Goal: Task Accomplishment & Management: Complete application form

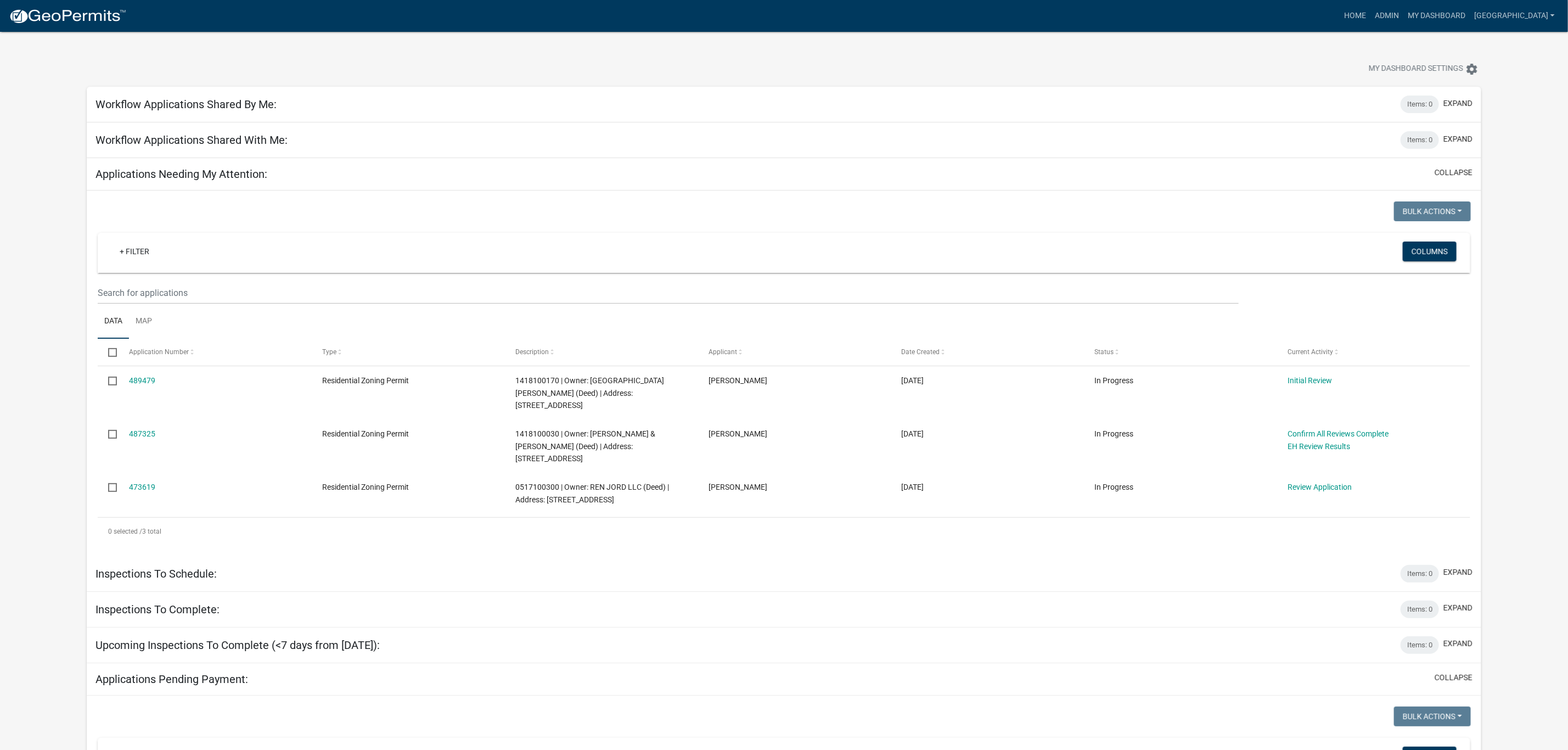
click at [135, 381] on link "489479" at bounding box center [142, 380] width 26 height 9
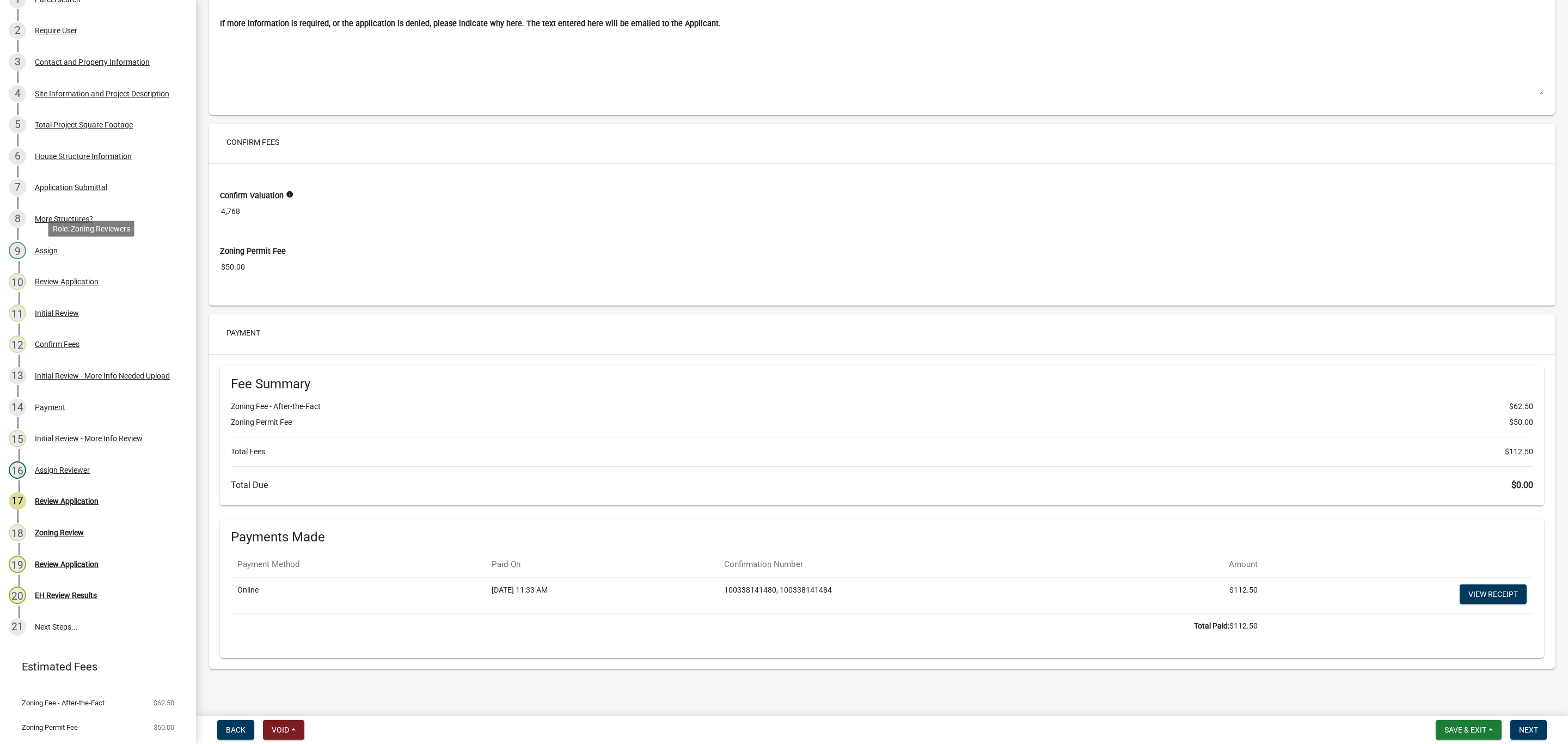
scroll to position [193, 0]
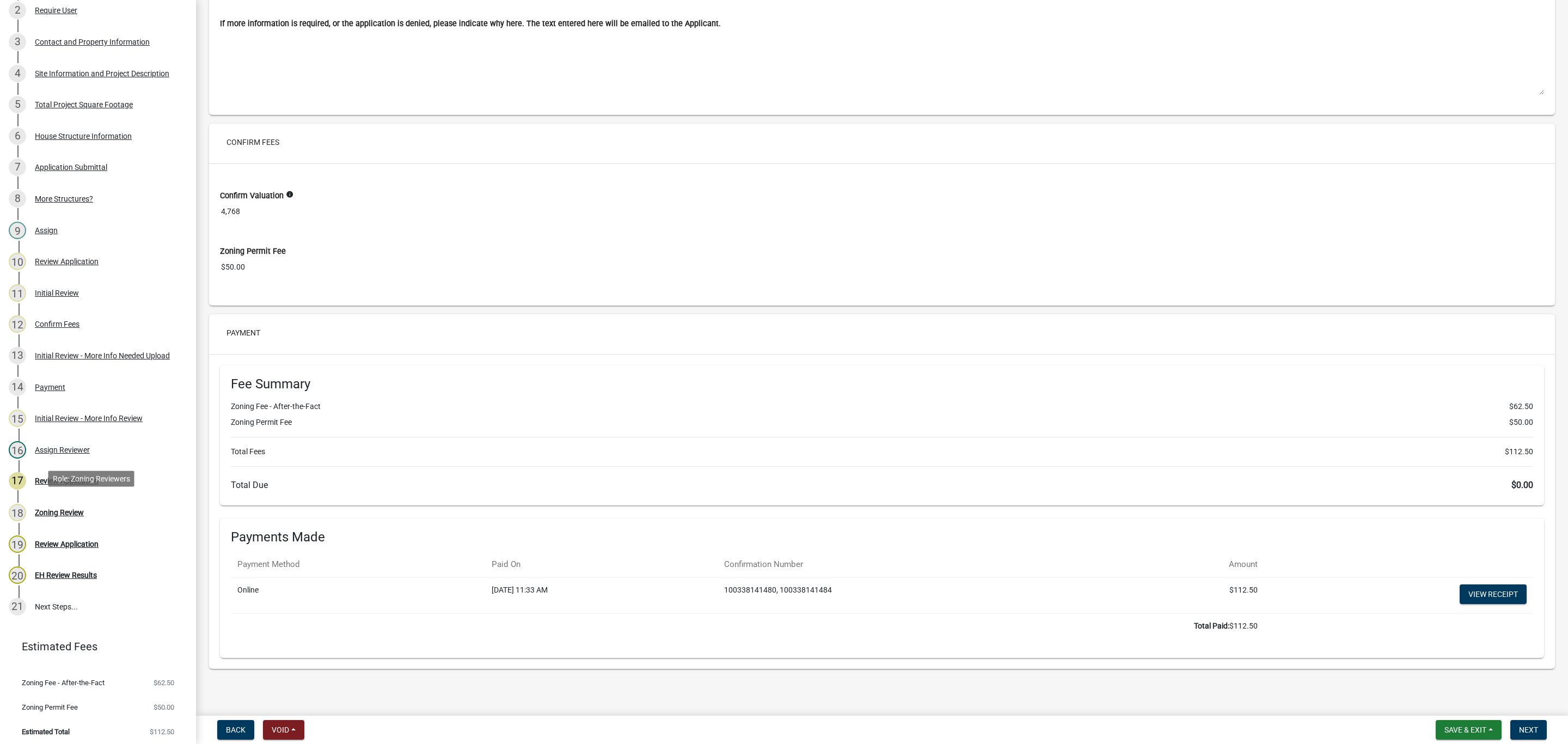
click at [82, 508] on div "Zoning Review" at bounding box center [59, 512] width 49 height 8
click at [82, 477] on div "Review Application" at bounding box center [67, 481] width 64 height 8
click at [1525, 728] on span "Next" at bounding box center [1528, 730] width 19 height 9
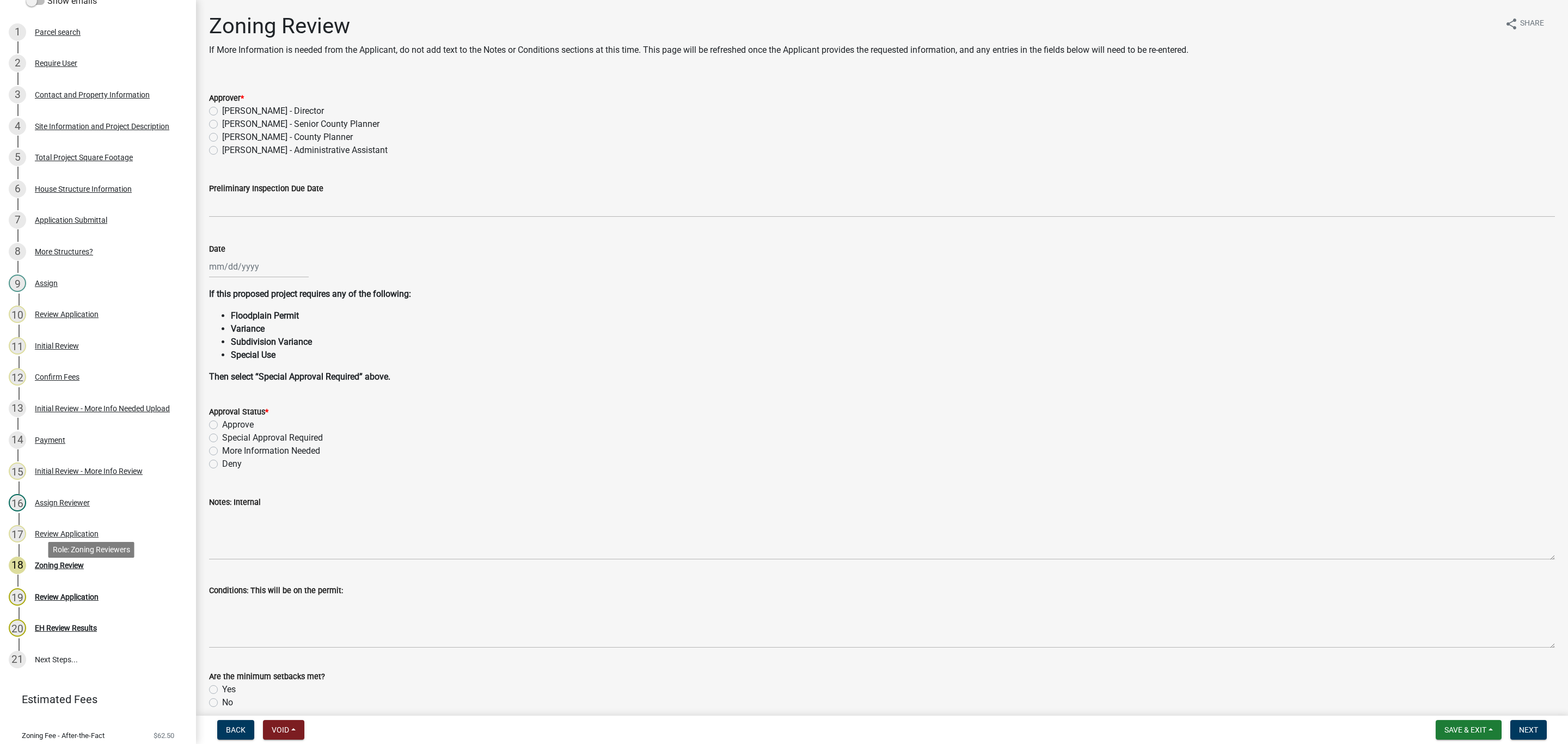
scroll to position [111, 0]
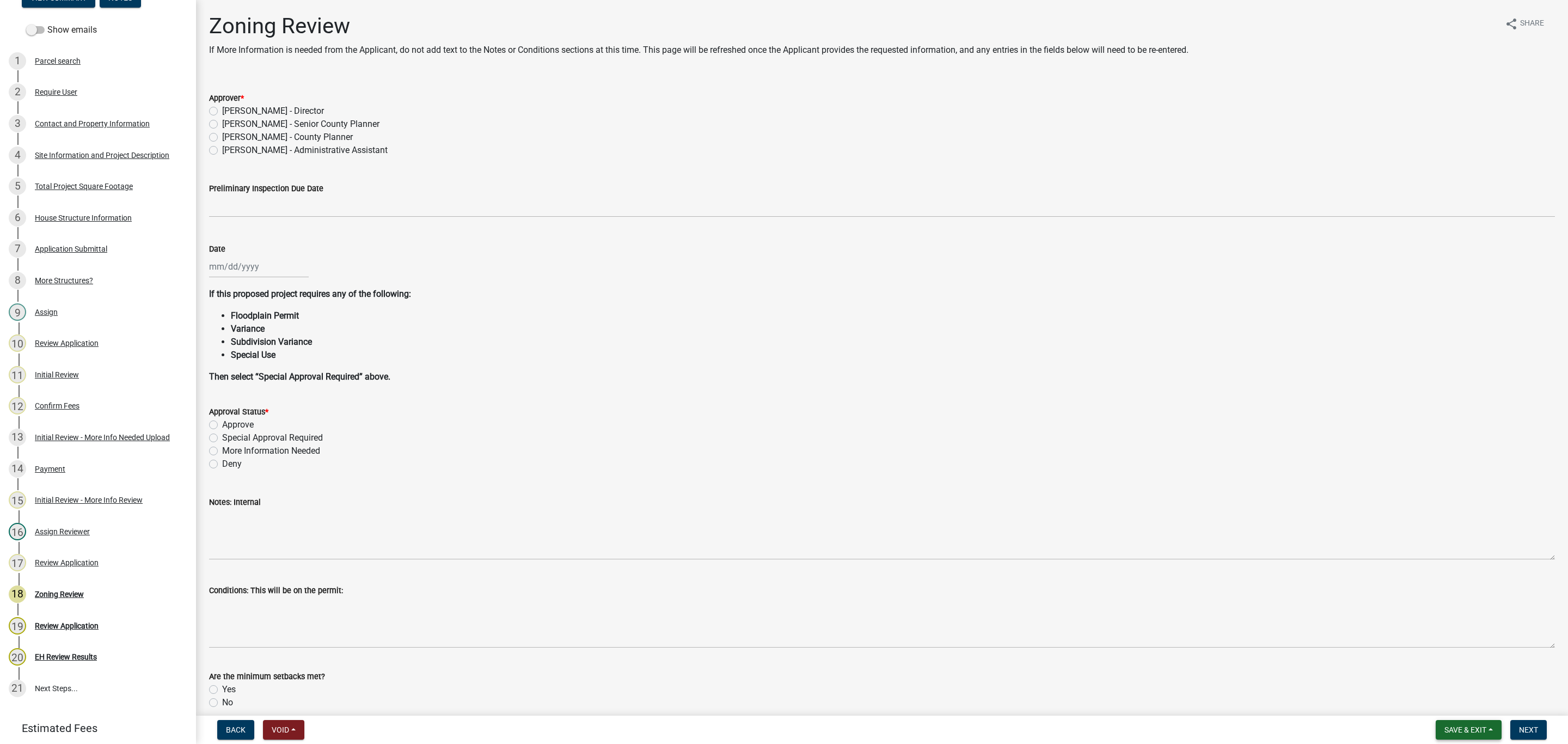
click at [1472, 724] on button "Save & Exit" at bounding box center [1468, 730] width 66 height 20
click at [1456, 700] on button "Save & Exit" at bounding box center [1458, 701] width 87 height 26
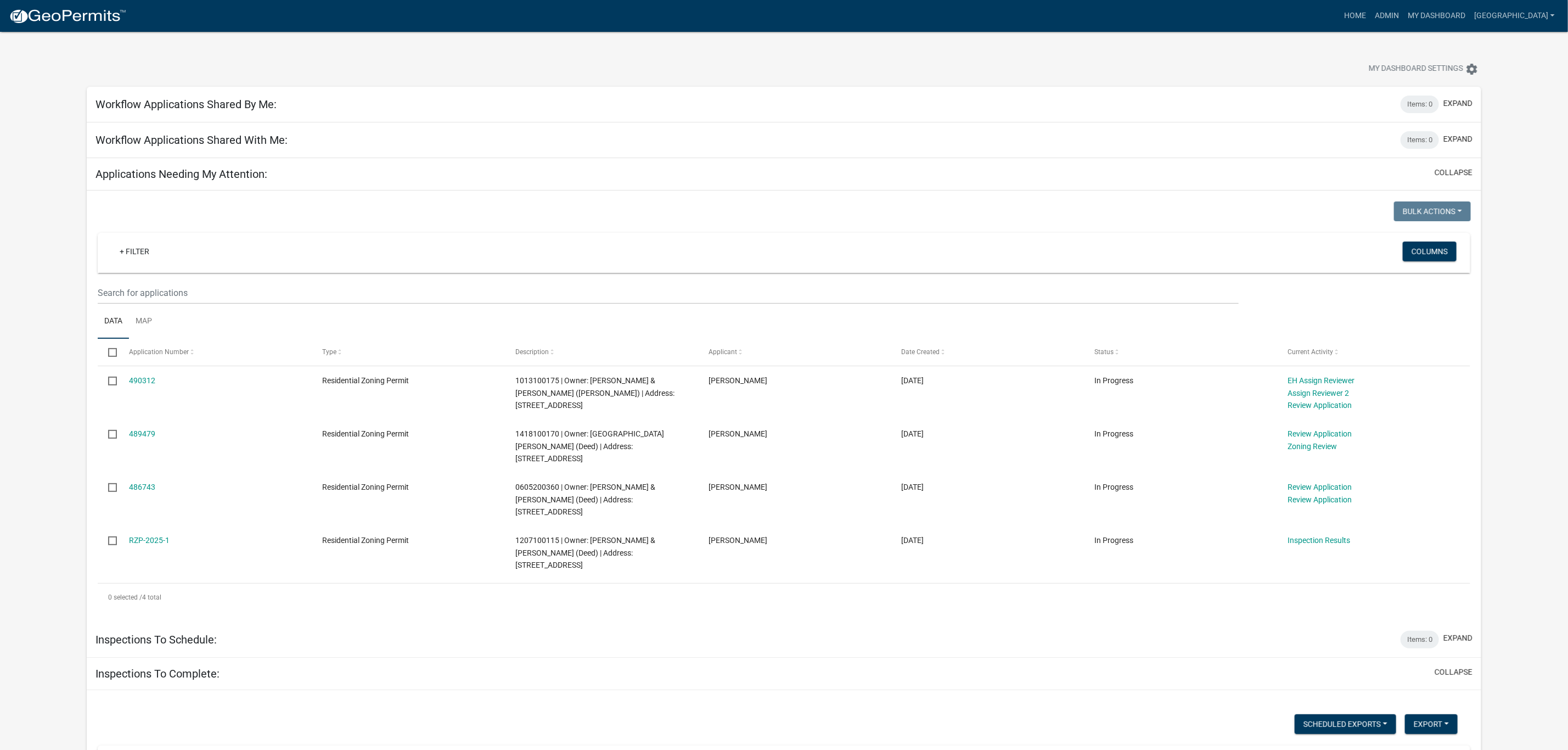
click at [145, 438] on link "489479" at bounding box center [142, 433] width 26 height 9
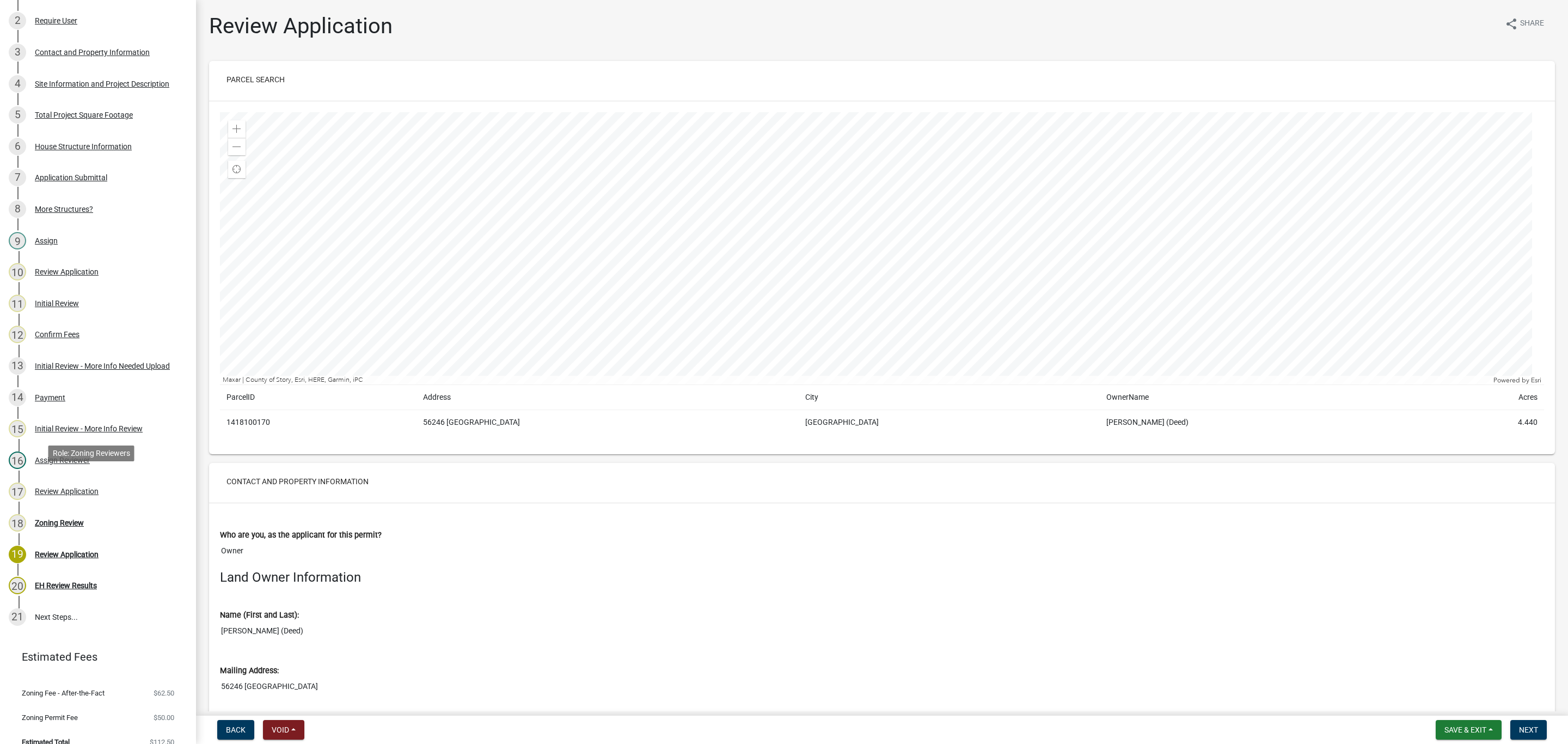
scroll to position [193, 0]
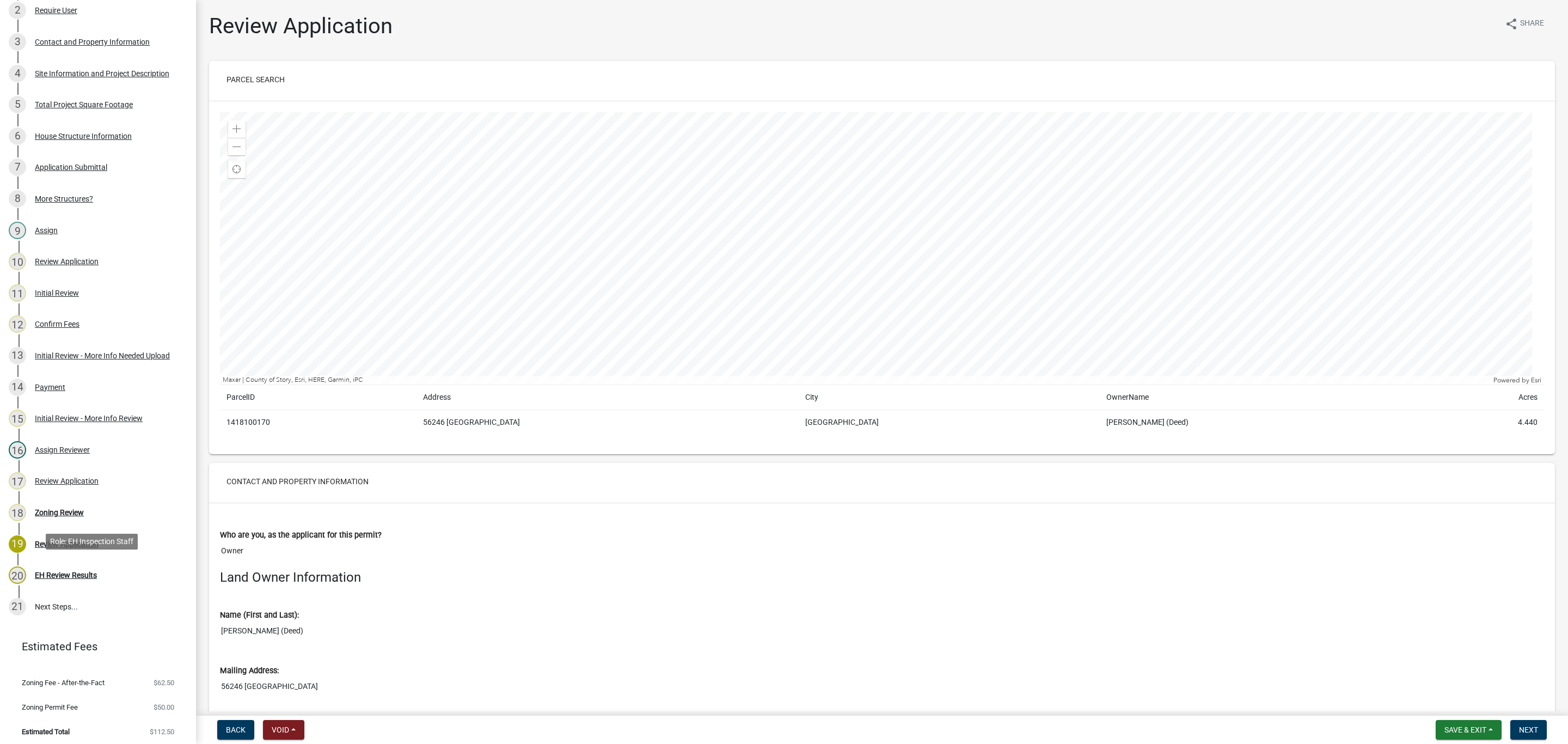
click at [62, 576] on div "20 EH Review Results" at bounding box center [93, 575] width 170 height 18
click at [54, 571] on div "EH Review Results" at bounding box center [66, 575] width 62 height 8
click at [49, 508] on div "Zoning Review" at bounding box center [59, 512] width 49 height 8
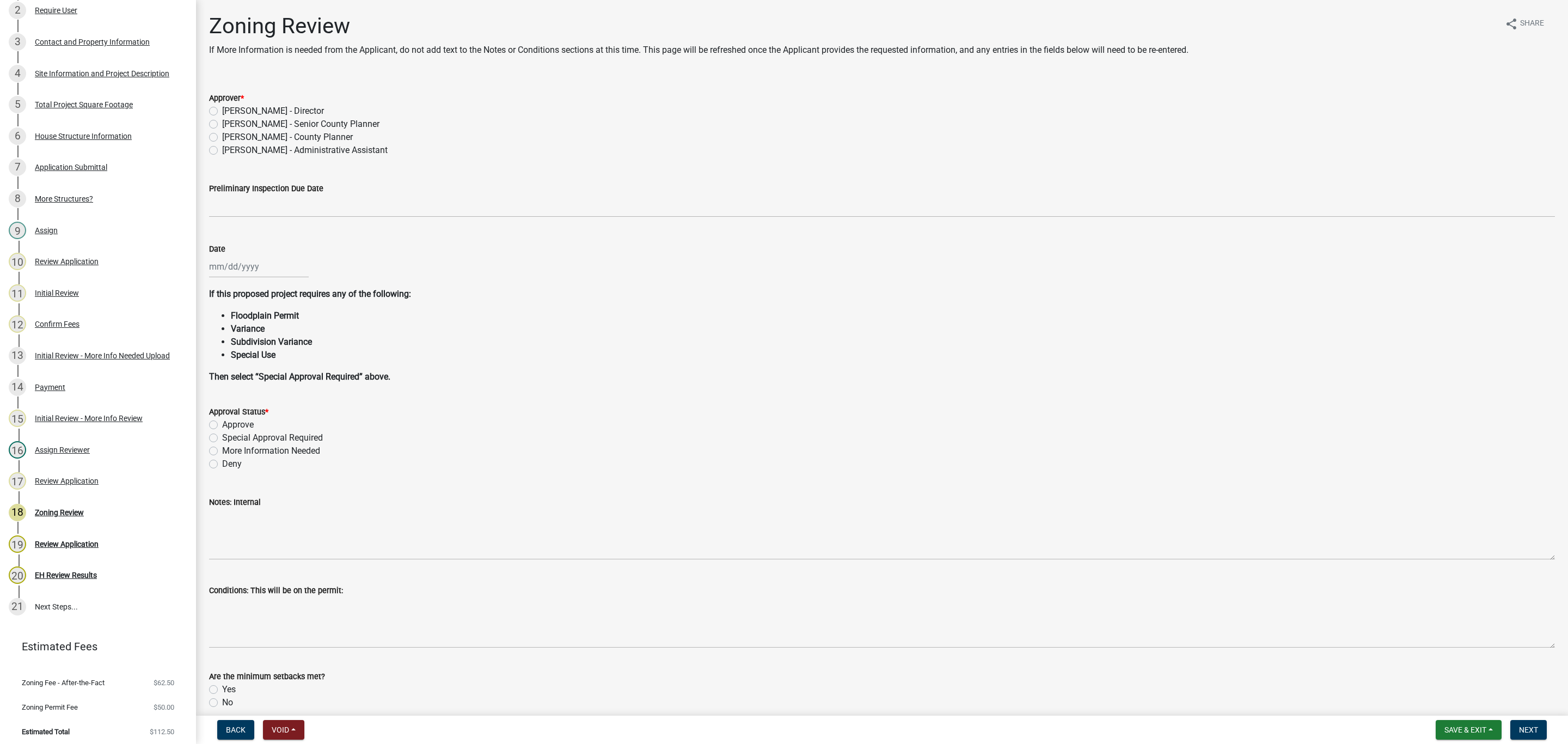
click at [222, 123] on label "[PERSON_NAME] - Senior County Planner" at bounding box center [301, 124] width 158 height 13
click at [222, 123] on input "[PERSON_NAME] - Senior County Planner" at bounding box center [226, 121] width 7 height 7
radio input "true"
select select "10"
select select "2025"
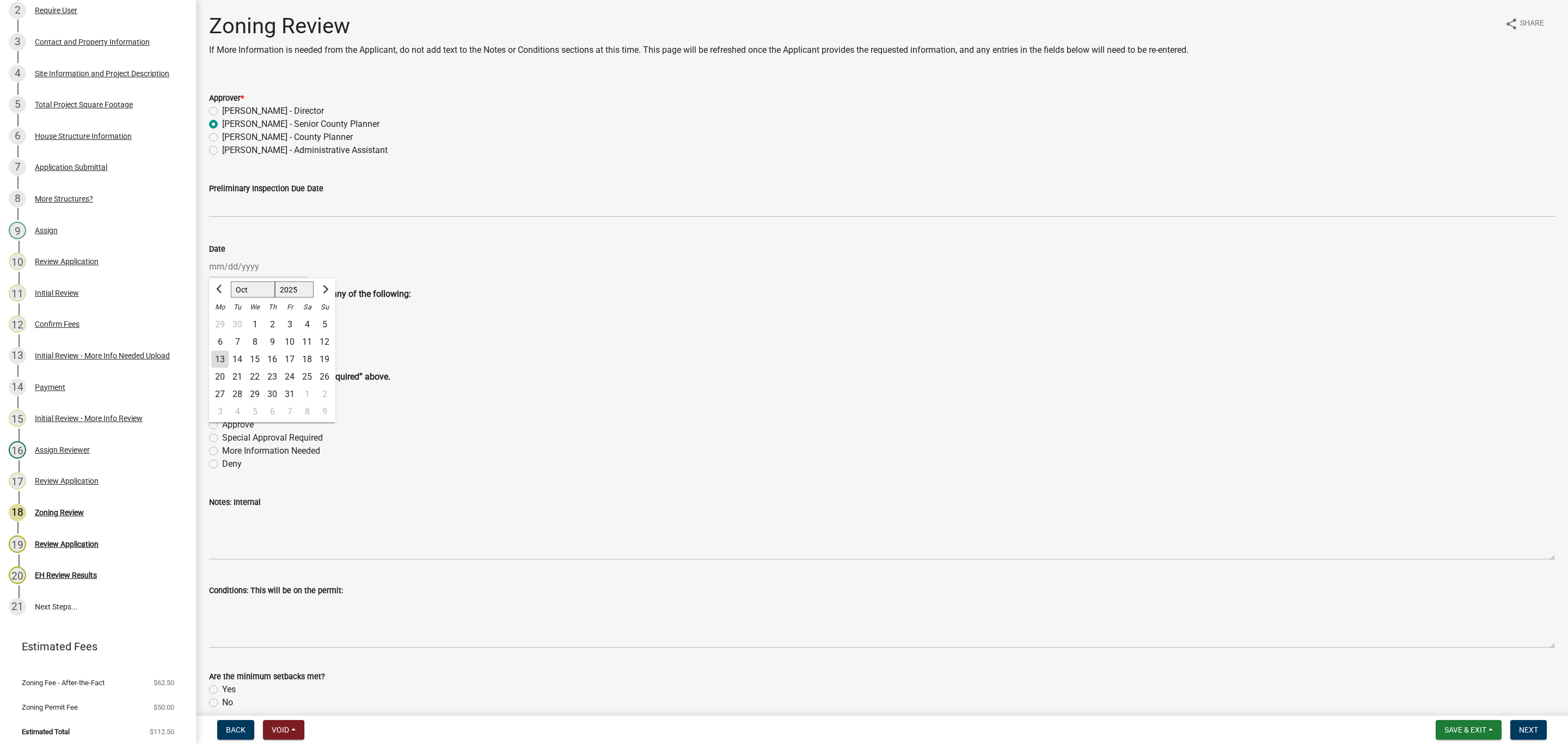
click at [240, 268] on div "[PERSON_NAME] Feb Mar Apr [PERSON_NAME][DATE] Oct Nov [DATE] 1526 1527 1528 152…" at bounding box center [259, 266] width 100 height 22
click at [360, 232] on div "Date [PERSON_NAME][DATE] Sep Oct Nov [DATE] 1526 1527 1528 1529 1530 1531 1532 …" at bounding box center [882, 252] width 1346 height 51
click at [221, 267] on div at bounding box center [259, 266] width 100 height 22
select select "10"
select select "2025"
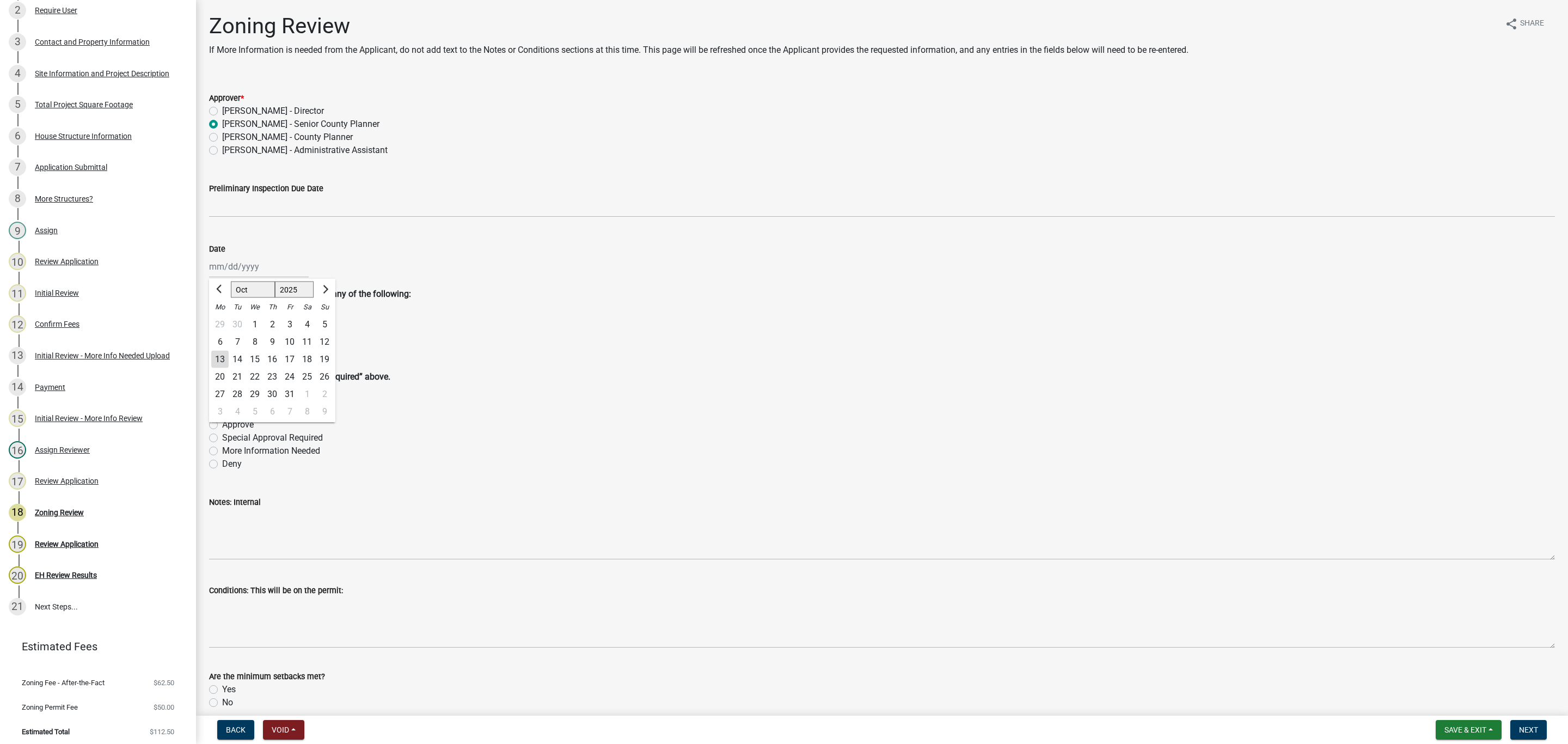
click at [219, 358] on div "13" at bounding box center [220, 360] width 18 height 18
type input "[DATE]"
click at [222, 423] on label "Approve" at bounding box center [238, 425] width 31 height 13
click at [222, 423] on input "Approve" at bounding box center [226, 422] width 7 height 7
radio input "true"
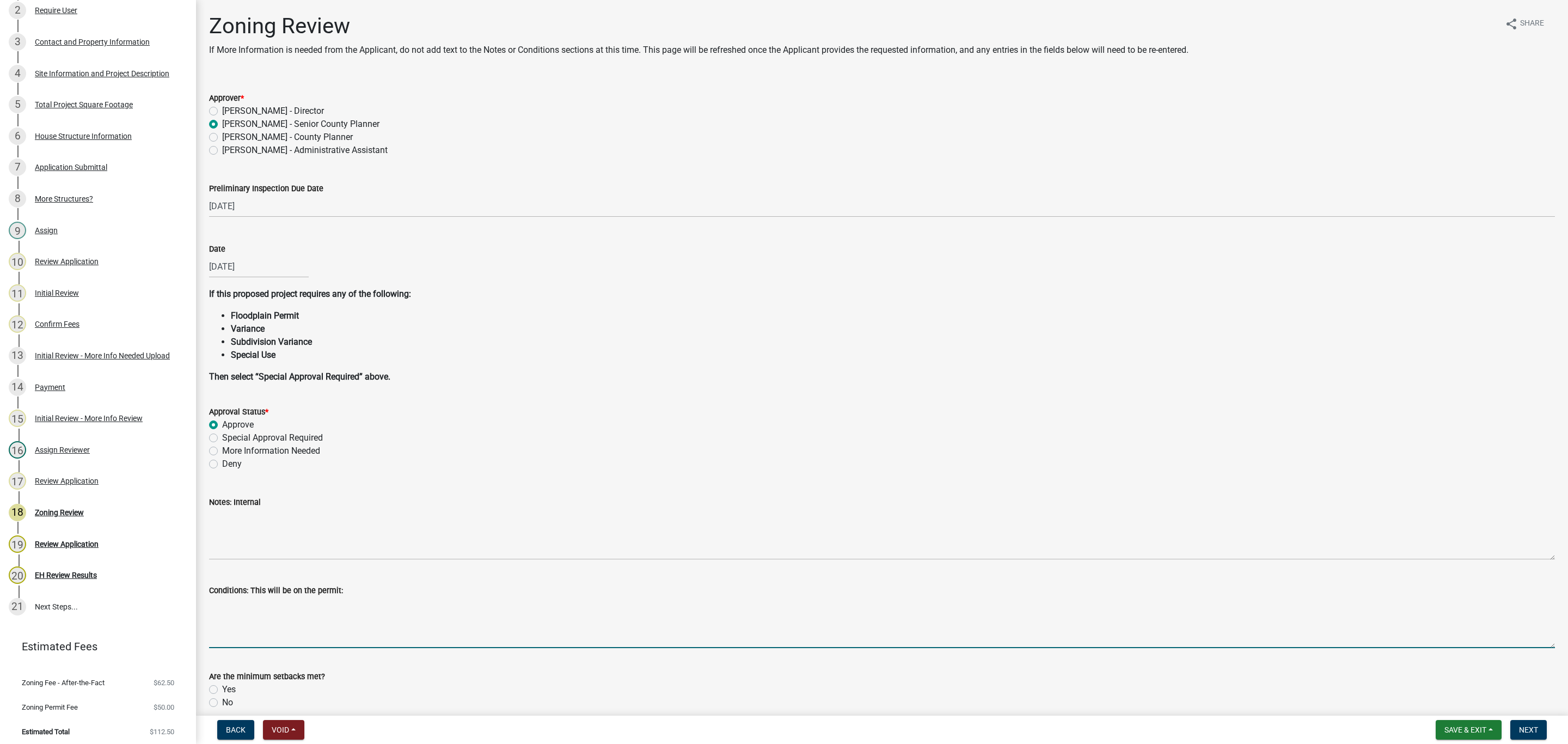
click at [230, 603] on textarea "Conditions: This will be on the permit:" at bounding box center [882, 621] width 1346 height 51
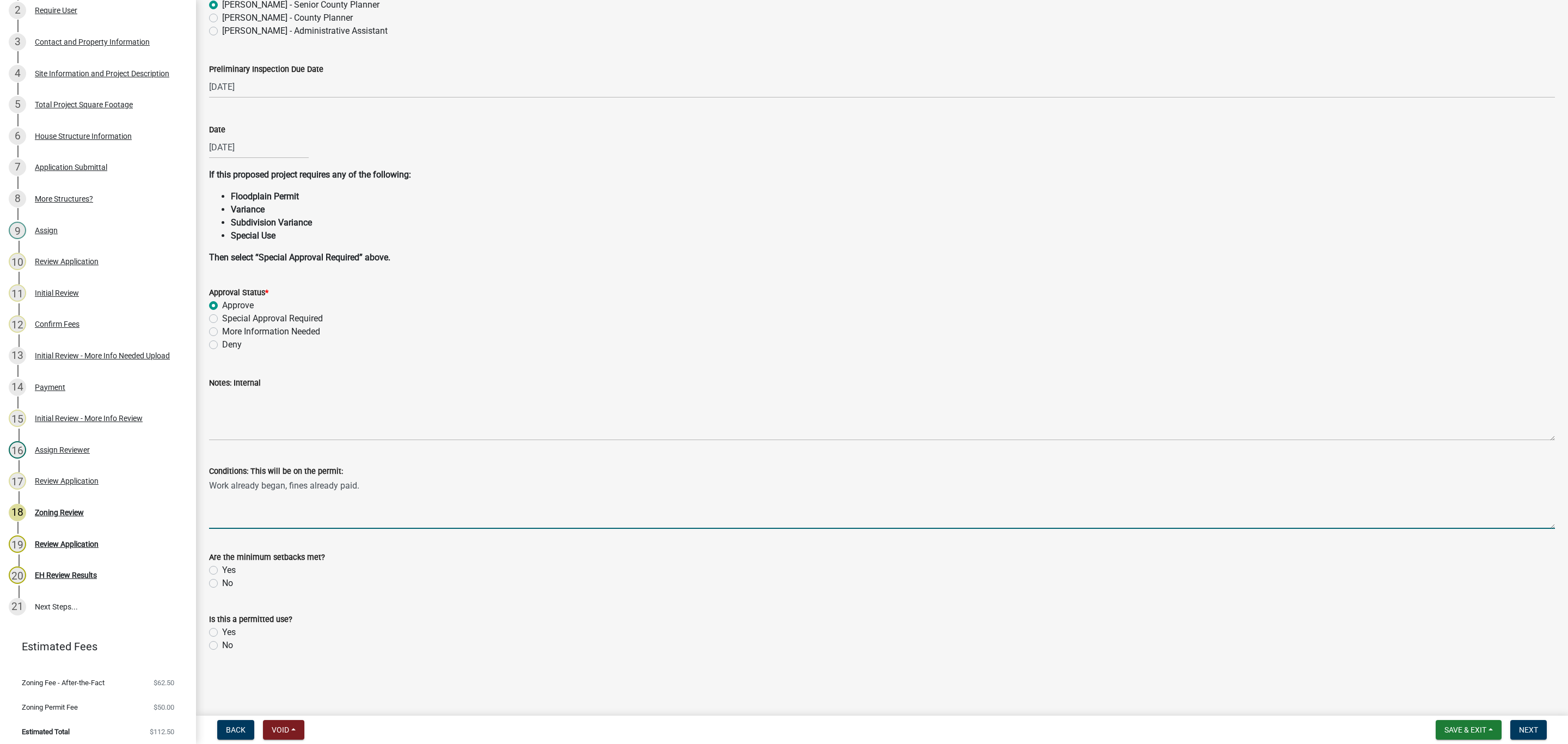
scroll to position [120, 0]
type textarea "Work already began, fines already paid."
click at [222, 567] on label "Yes" at bounding box center [229, 569] width 13 height 13
click at [222, 567] on input "Yes" at bounding box center [226, 566] width 7 height 7
radio input "true"
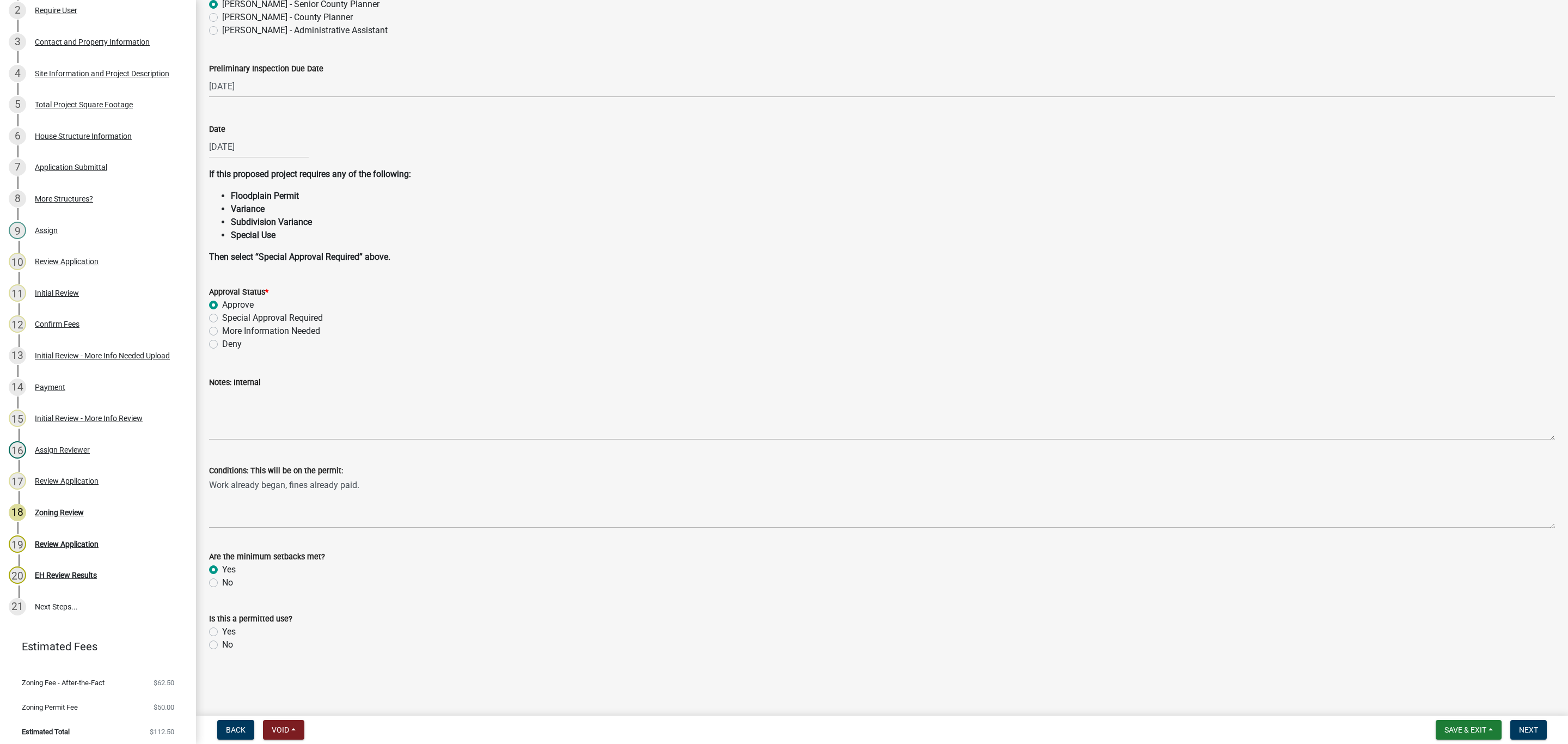
click at [222, 627] on label "Yes" at bounding box center [229, 631] width 13 height 13
click at [222, 627] on input "Yes" at bounding box center [226, 628] width 7 height 7
radio input "true"
click at [1533, 725] on span "Next" at bounding box center [1528, 730] width 19 height 9
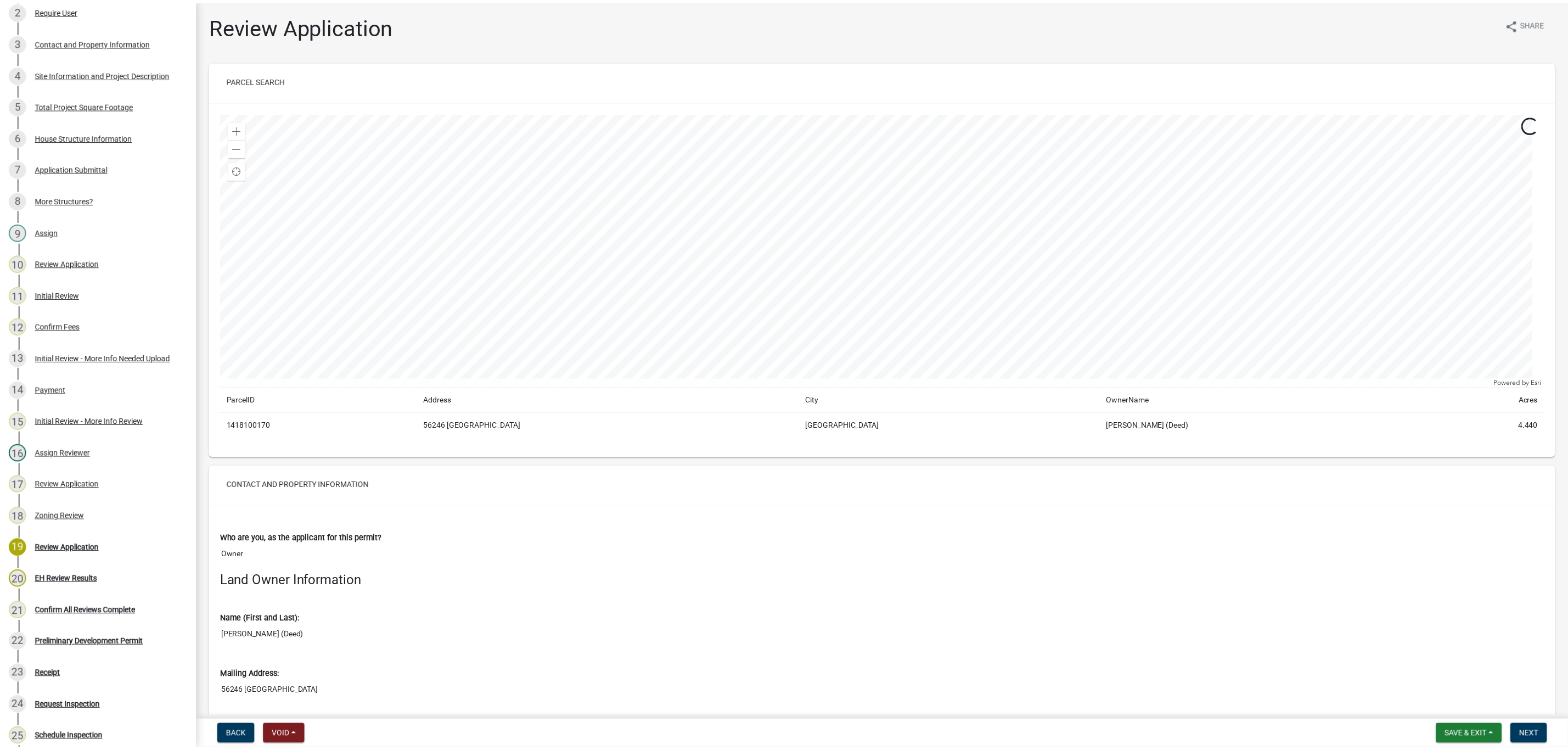
scroll to position [384, 0]
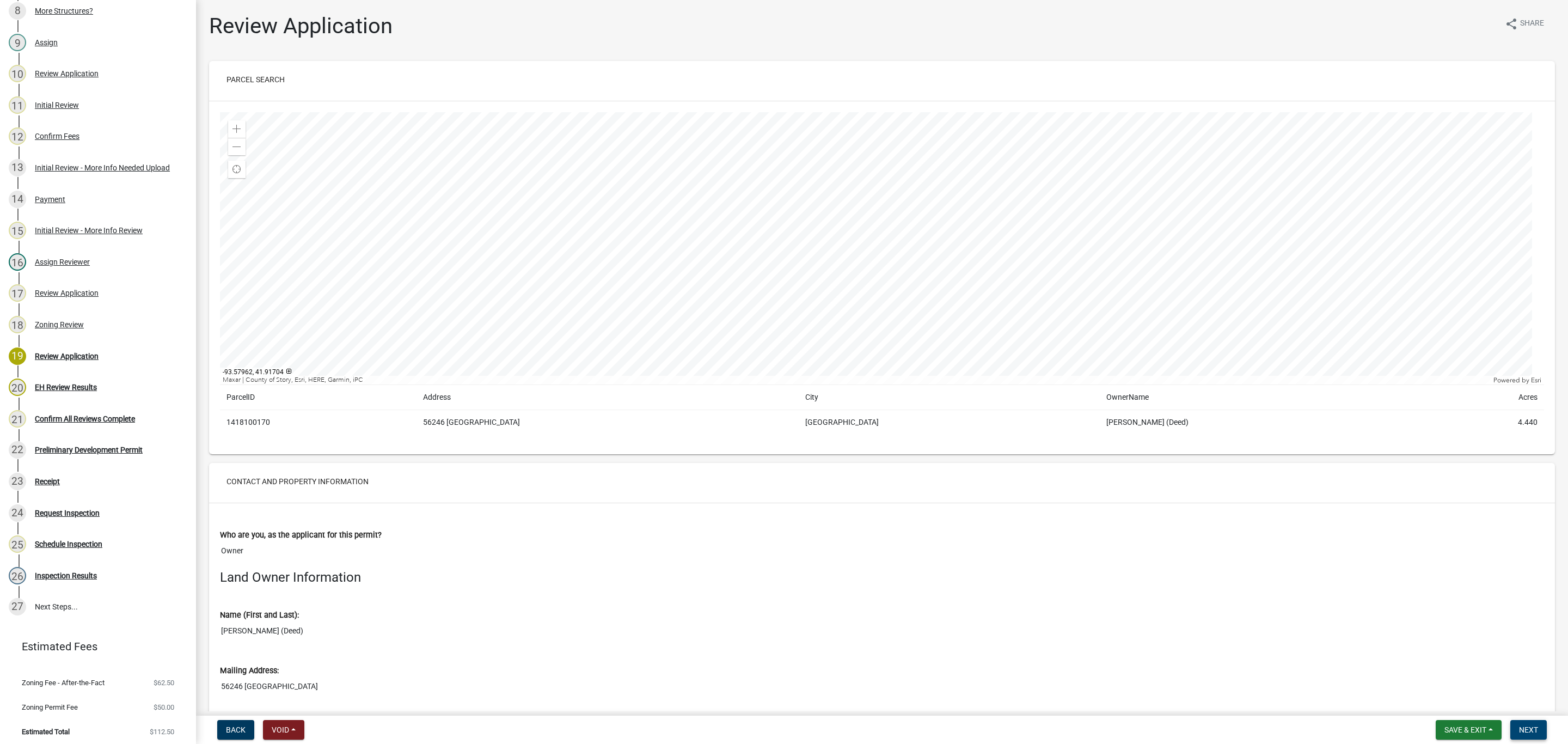
click at [1516, 729] on button "Next" at bounding box center [1528, 730] width 36 height 20
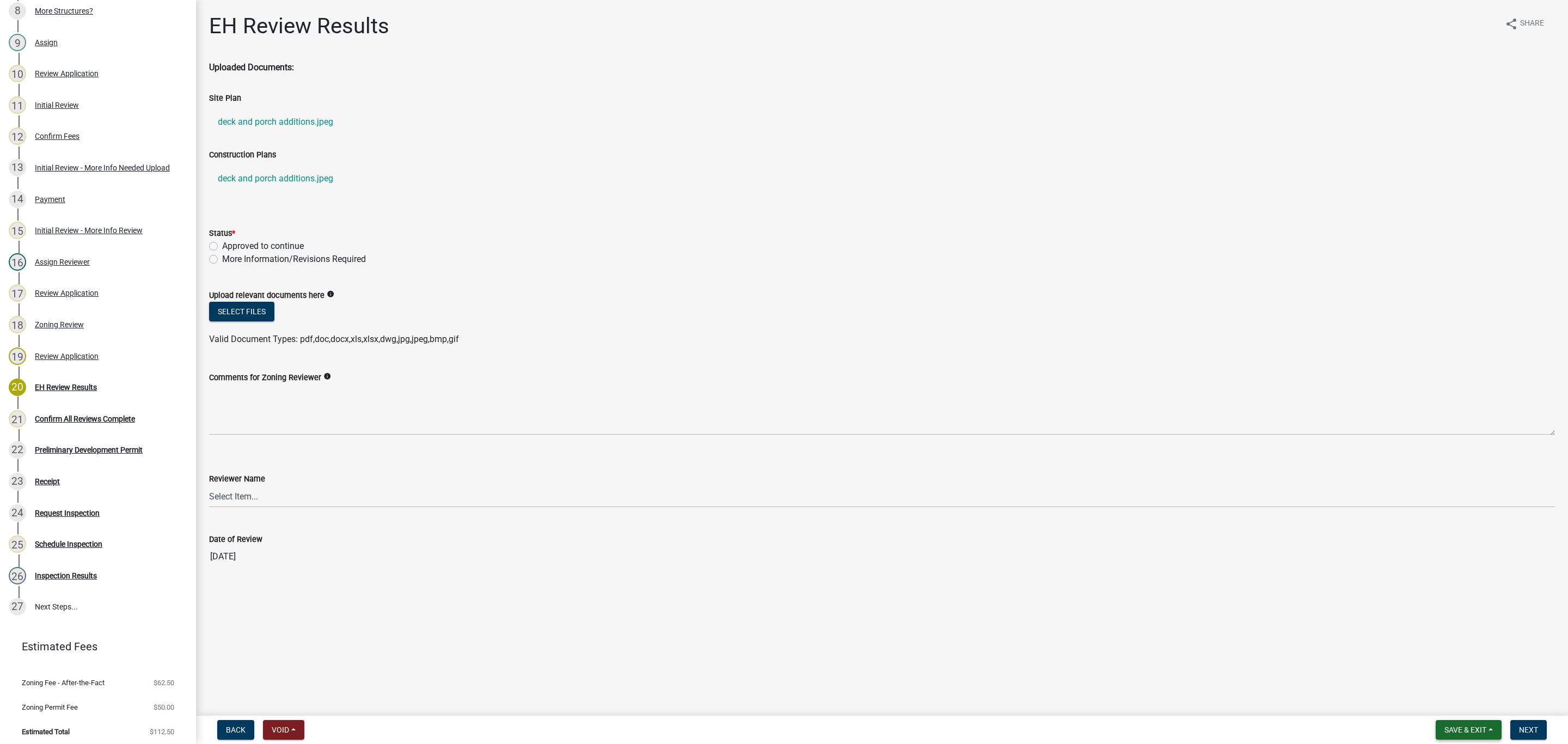
click at [1471, 733] on span "Save & Exit" at bounding box center [1465, 730] width 42 height 9
click at [1452, 705] on button "Save & Exit" at bounding box center [1458, 701] width 87 height 26
